Goal: Information Seeking & Learning: Check status

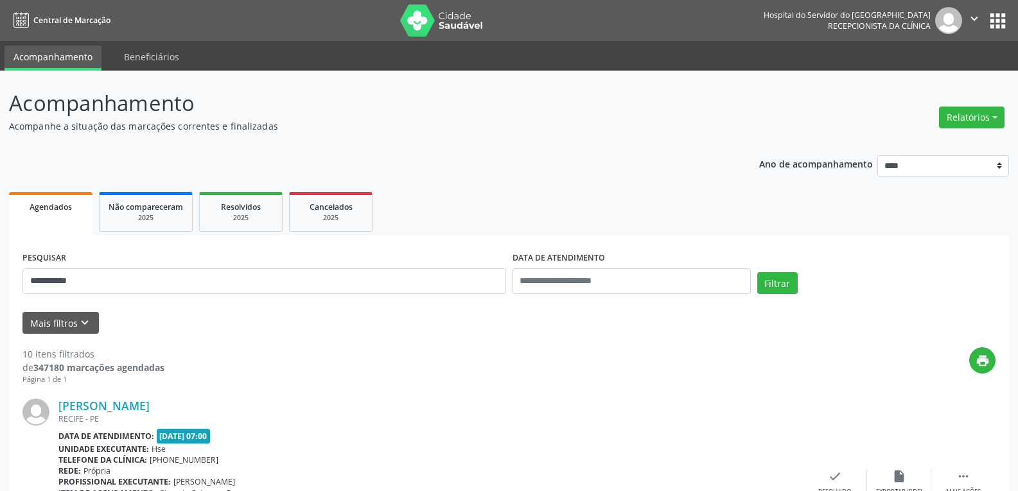
click at [757, 272] on button "Filtrar" at bounding box center [777, 283] width 40 height 22
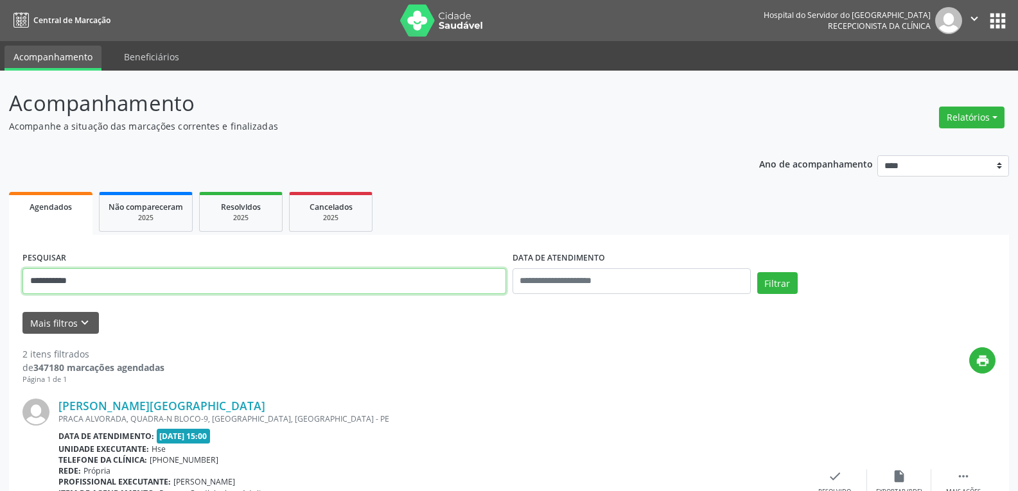
drag, startPoint x: 109, startPoint y: 290, endPoint x: 0, endPoint y: 266, distance: 111.8
click at [0, 266] on div "**********" at bounding box center [509, 435] width 1018 height 729
click at [757, 272] on button "Filtrar" at bounding box center [777, 283] width 40 height 22
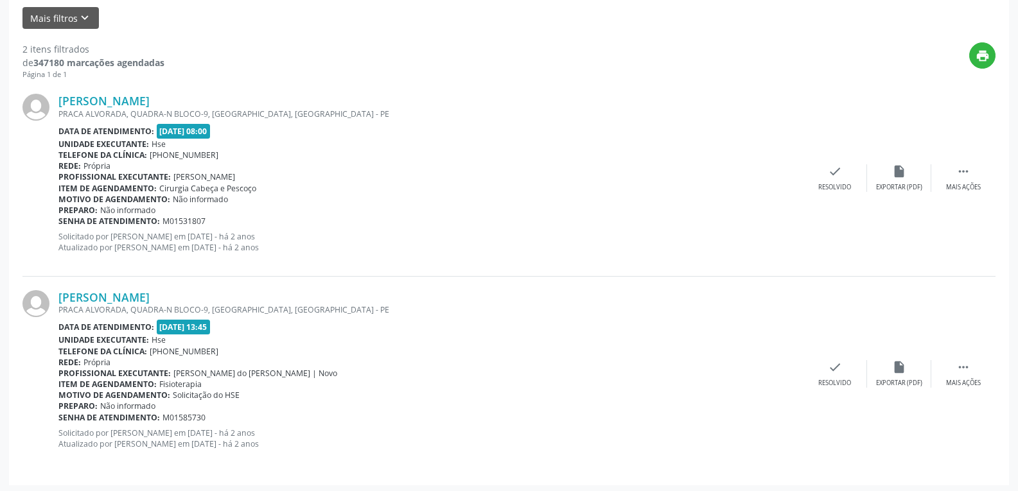
scroll to position [308, 0]
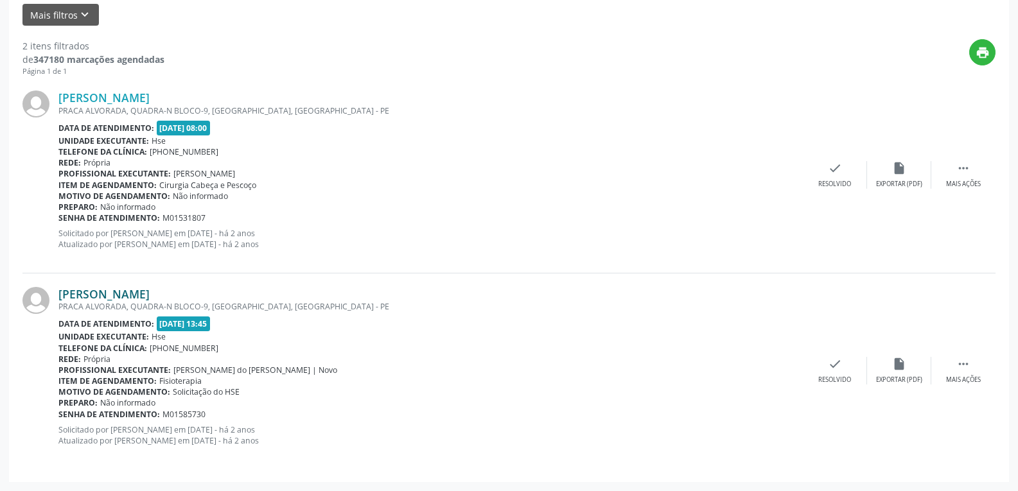
click at [150, 295] on link "[PERSON_NAME]" at bounding box center [103, 294] width 91 height 14
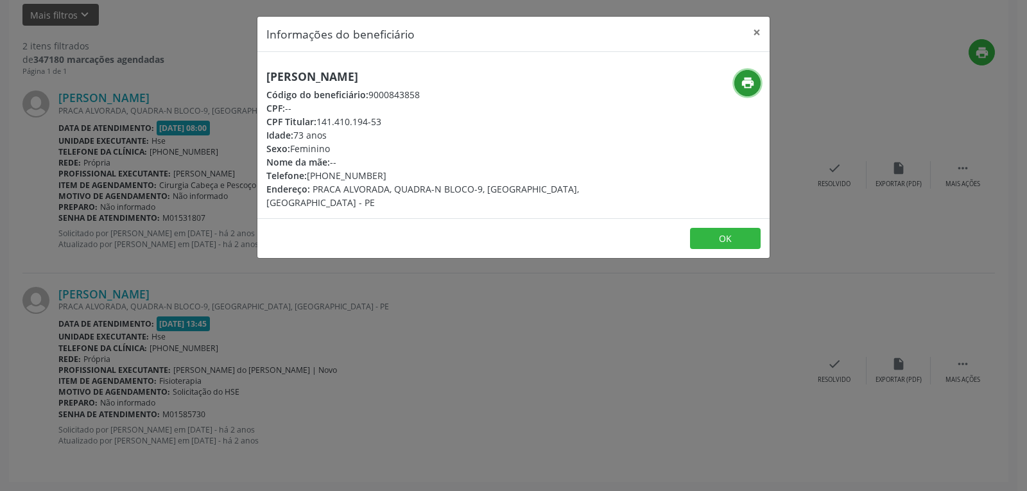
click at [752, 85] on icon "print" at bounding box center [748, 83] width 14 height 14
drag, startPoint x: 317, startPoint y: 117, endPoint x: 437, endPoint y: 116, distance: 120.1
click at [437, 116] on div "CPF Titular: 141.410.194-53" at bounding box center [428, 121] width 324 height 13
copy div "141.410.194-53"
drag, startPoint x: 329, startPoint y: 175, endPoint x: 401, endPoint y: 172, distance: 72.6
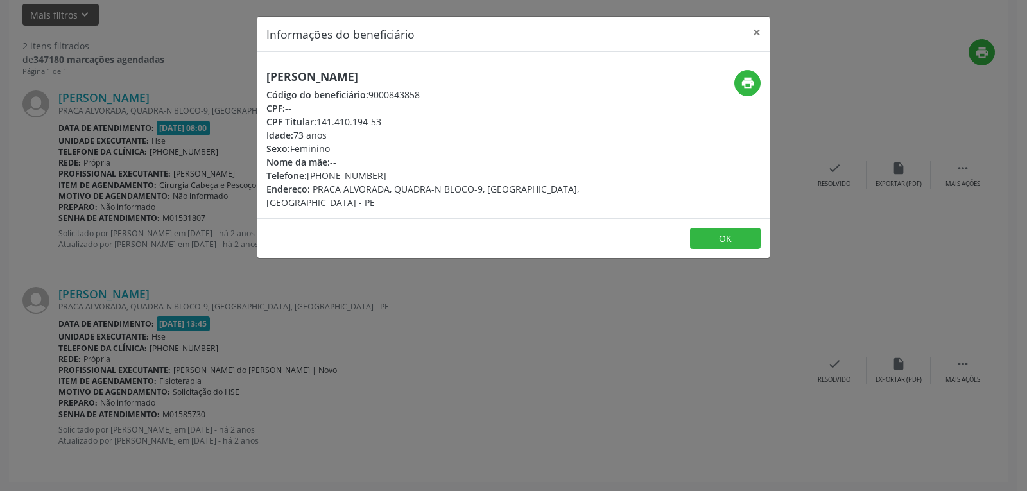
click at [401, 172] on div "Telefone: [PHONE_NUMBER]" at bounding box center [428, 175] width 324 height 13
copy div "98549-3763"
click at [757, 31] on button "×" at bounding box center [757, 32] width 26 height 31
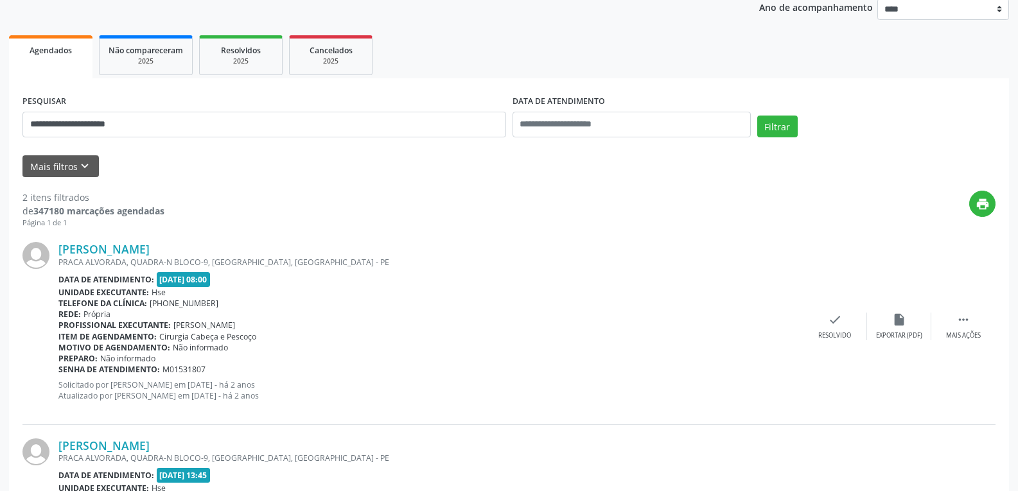
scroll to position [0, 0]
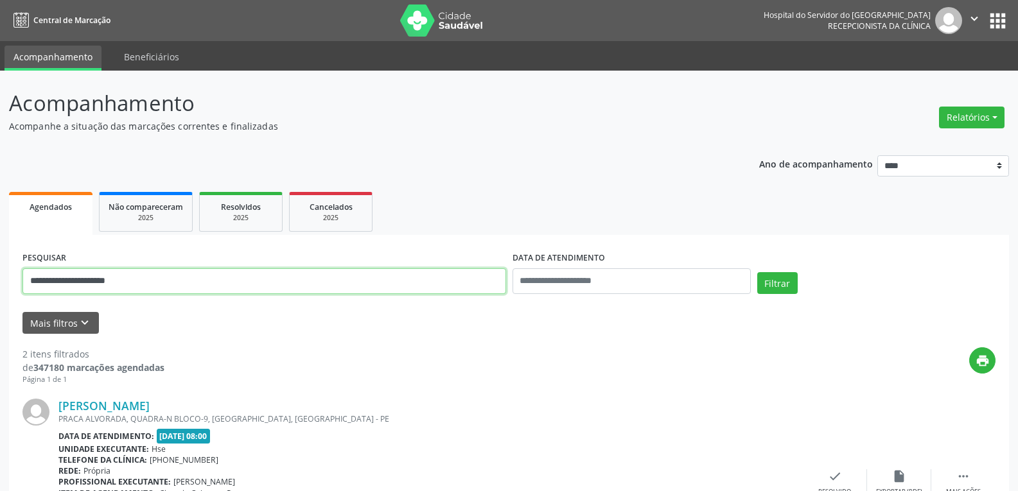
drag, startPoint x: 186, startPoint y: 278, endPoint x: 0, endPoint y: 268, distance: 185.8
click at [0, 268] on div "**********" at bounding box center [509, 435] width 1018 height 729
type input "**********"
click at [757, 272] on button "Filtrar" at bounding box center [777, 283] width 40 height 22
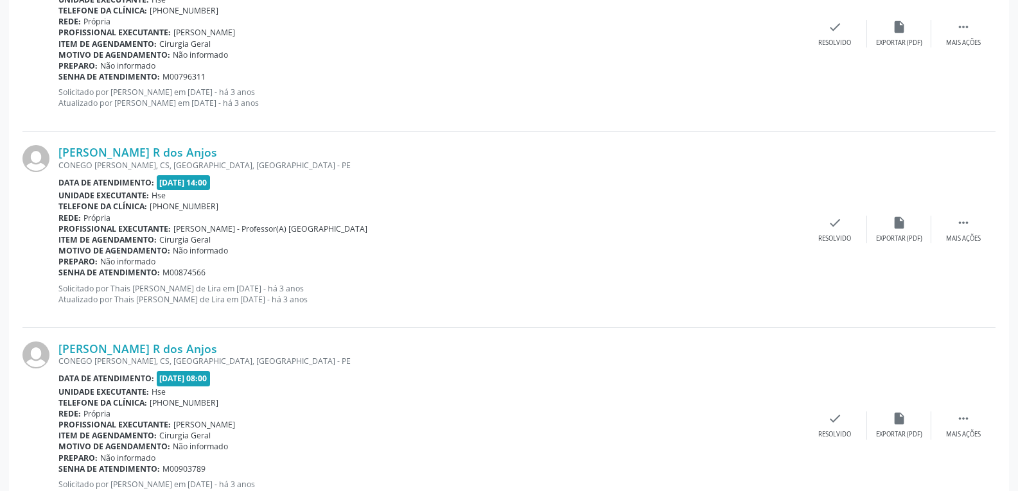
scroll to position [2894, 0]
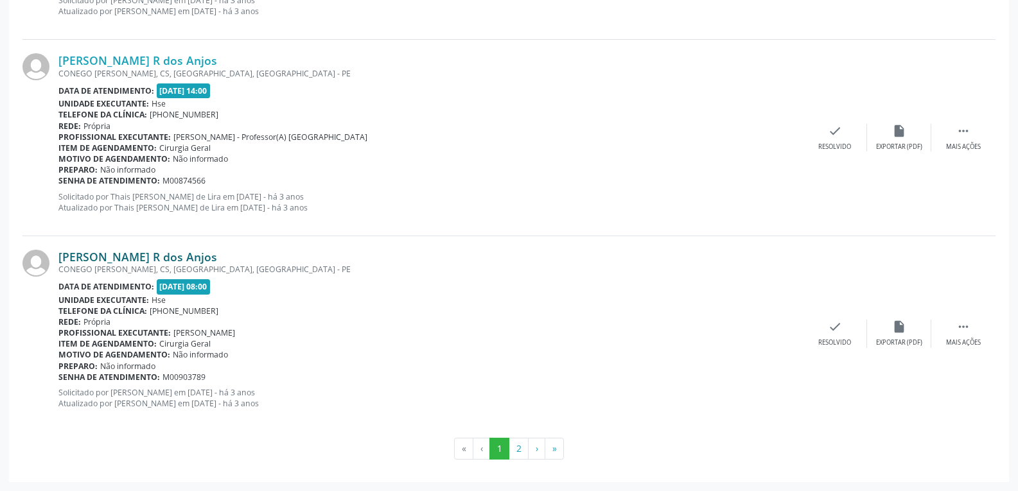
click at [169, 258] on link "[PERSON_NAME] R dos Anjos" at bounding box center [137, 257] width 159 height 14
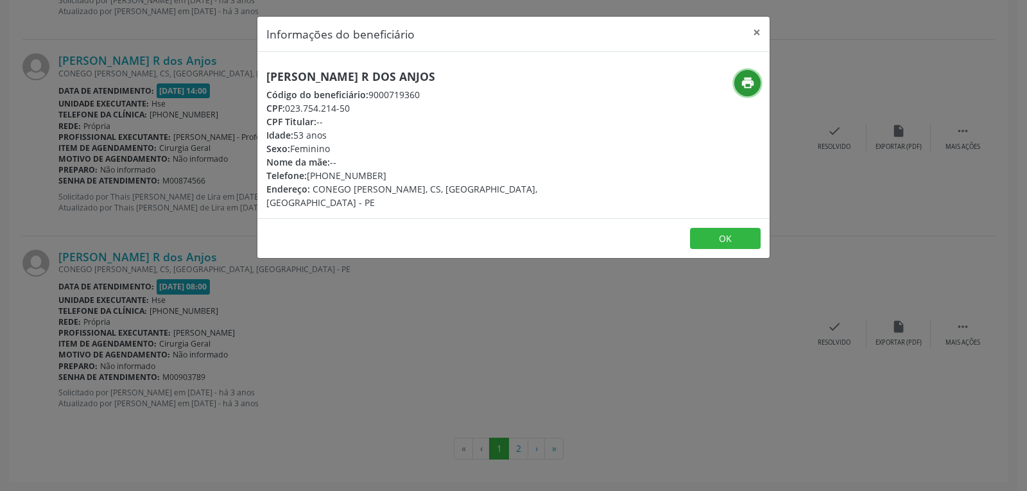
click at [741, 80] on icon "print" at bounding box center [748, 83] width 14 height 14
drag, startPoint x: 288, startPoint y: 105, endPoint x: 394, endPoint y: 106, distance: 105.9
click at [394, 106] on div "CPF: 023.754.214-50" at bounding box center [428, 107] width 324 height 13
copy div "023.754.214-50"
drag, startPoint x: 325, startPoint y: 171, endPoint x: 421, endPoint y: 169, distance: 95.7
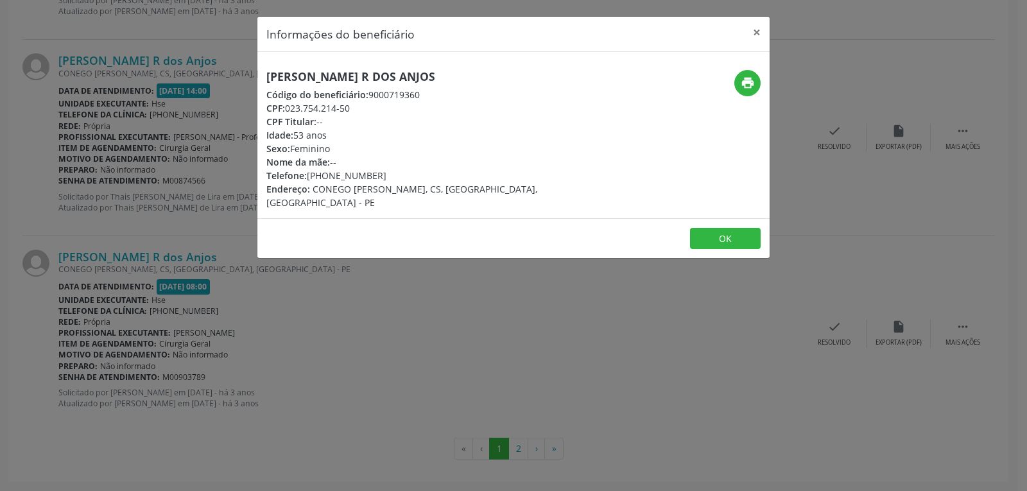
click at [421, 169] on div "Telefone: [PHONE_NUMBER]" at bounding box center [428, 175] width 324 height 13
copy div "99279-0138"
click at [755, 30] on button "×" at bounding box center [757, 32] width 26 height 31
